Goal: Task Accomplishment & Management: Use online tool/utility

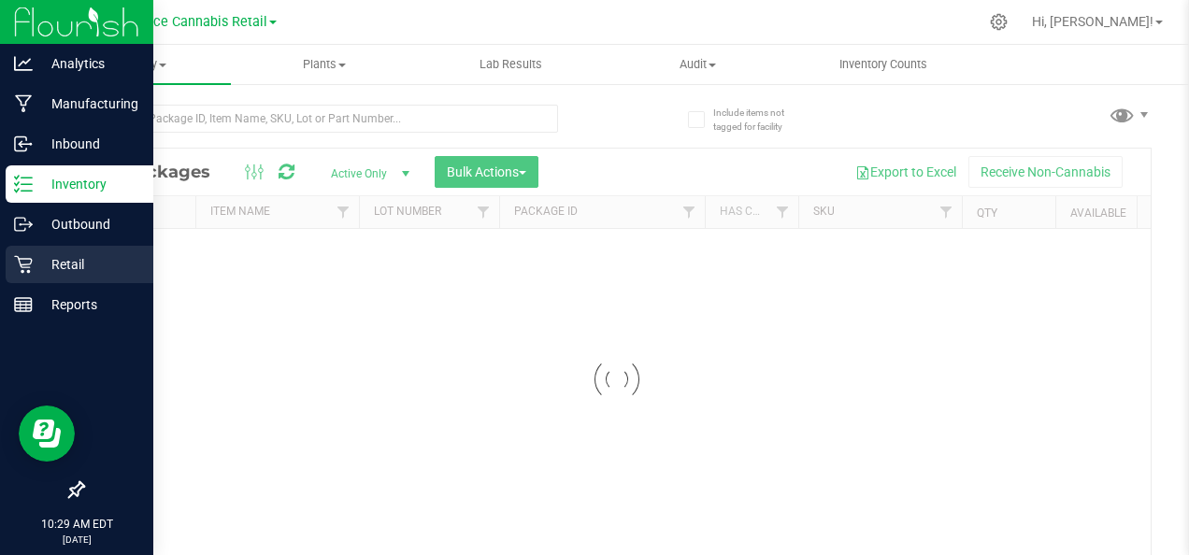
click at [80, 273] on p "Retail" at bounding box center [89, 264] width 112 height 22
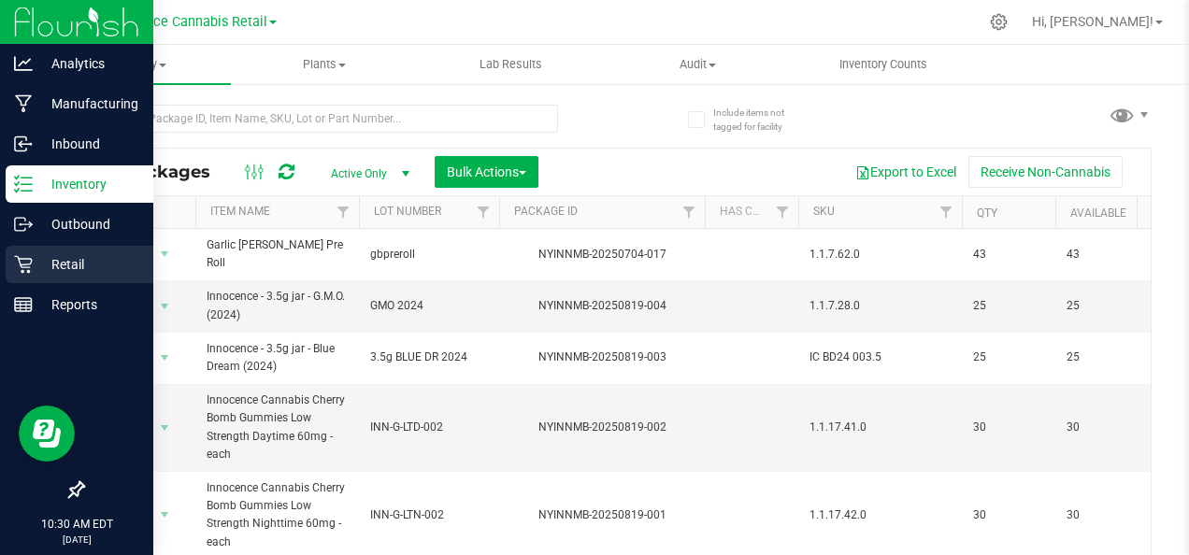
click at [83, 265] on p "Retail" at bounding box center [89, 264] width 112 height 22
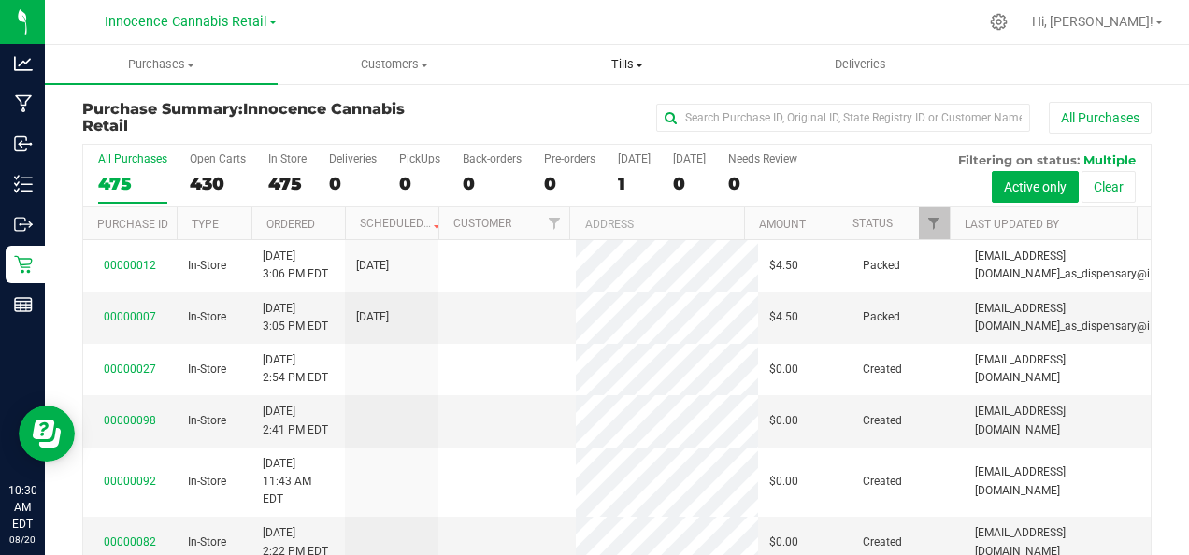
click at [640, 65] on span at bounding box center [639, 66] width 7 height 4
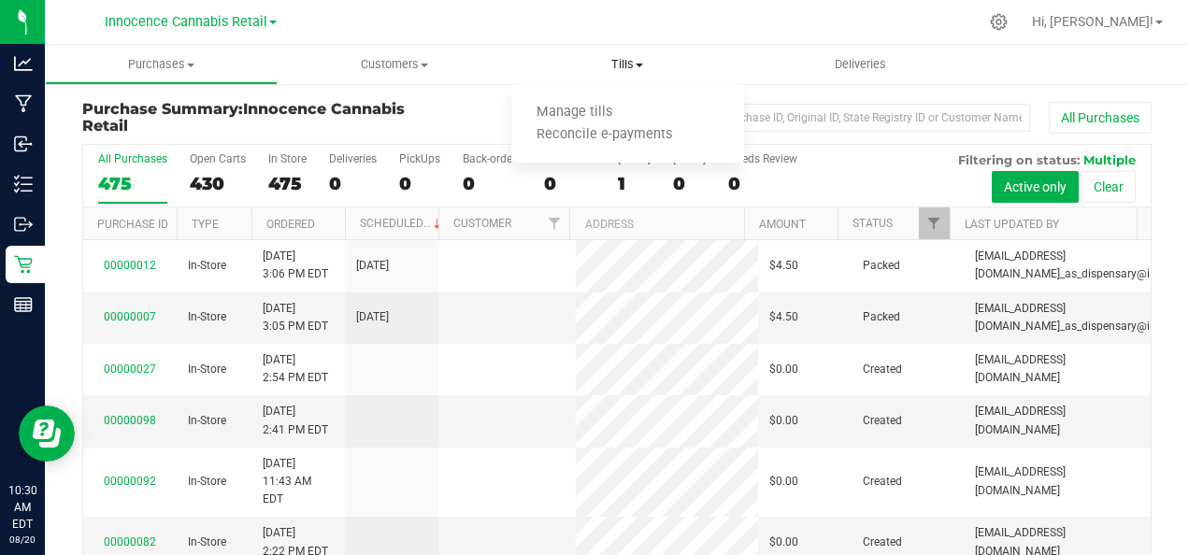
click at [577, 119] on span "Manage tills" at bounding box center [574, 113] width 126 height 16
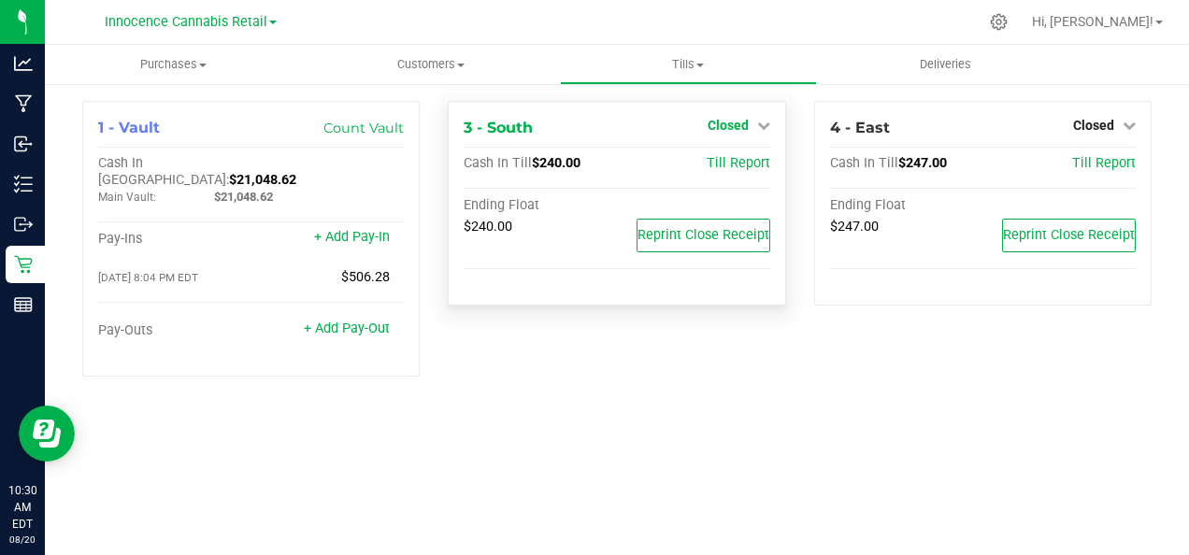
click at [752, 131] on link "Closed" at bounding box center [739, 125] width 63 height 15
click at [739, 165] on link "Open Till" at bounding box center [728, 164] width 50 height 15
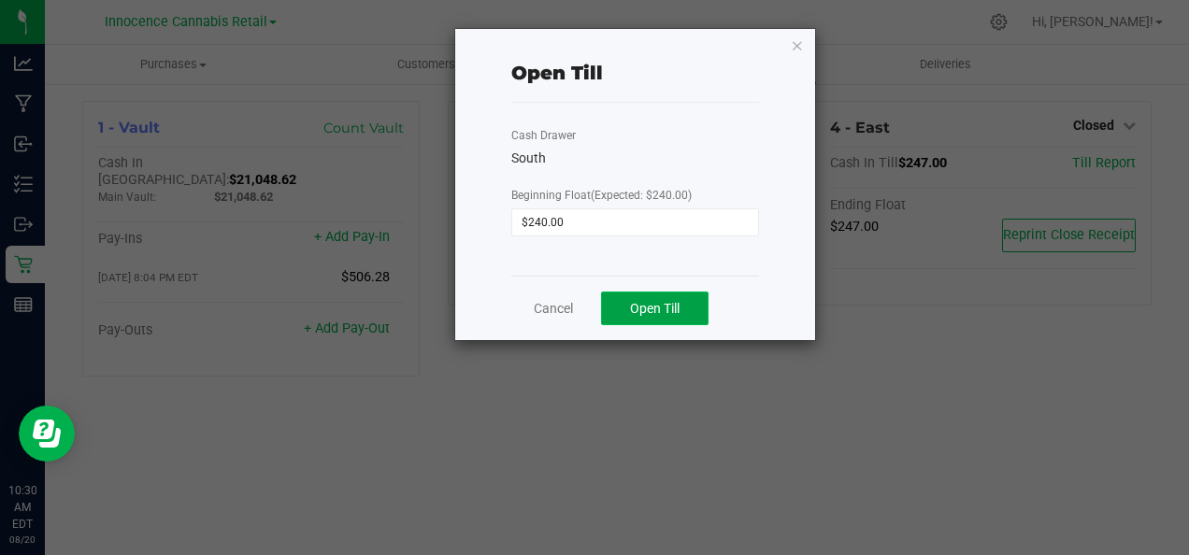
click at [662, 309] on span "Open Till" at bounding box center [655, 308] width 50 height 15
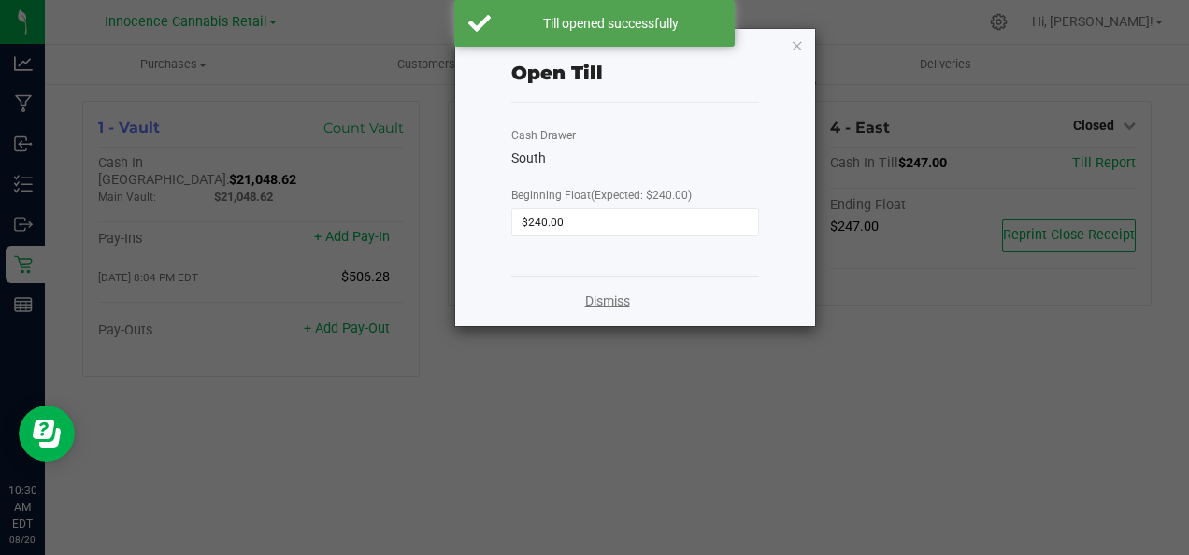
click at [610, 304] on link "Dismiss" at bounding box center [607, 302] width 45 height 20
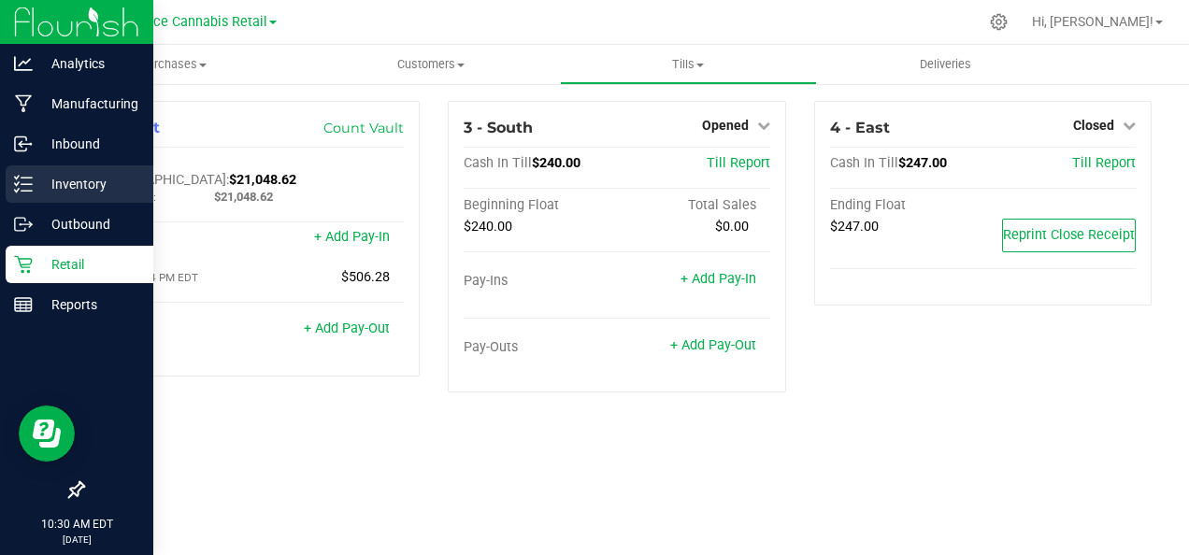
click at [21, 185] on icon at bounding box center [23, 184] width 19 height 19
